Goal: Transaction & Acquisition: Purchase product/service

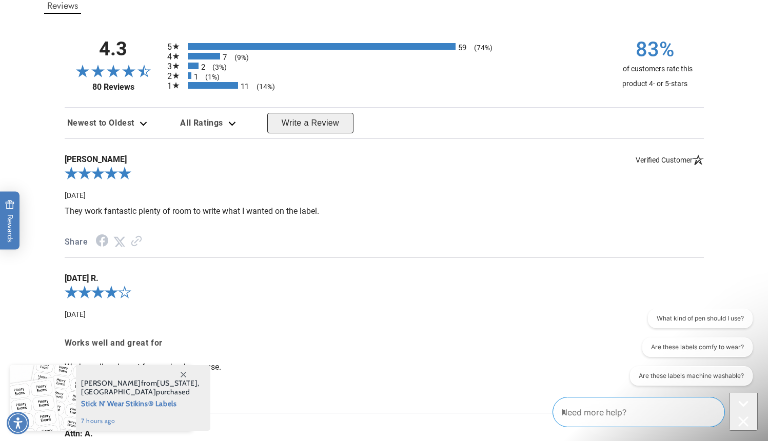
scroll to position [1324, 0]
